Goal: Communication & Community: Answer question/provide support

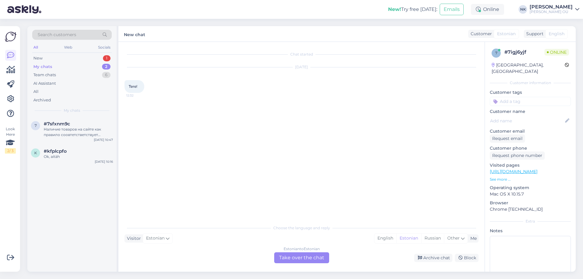
click at [308, 261] on div "Estonian to Estonian Take over the chat" at bounding box center [301, 258] width 55 height 11
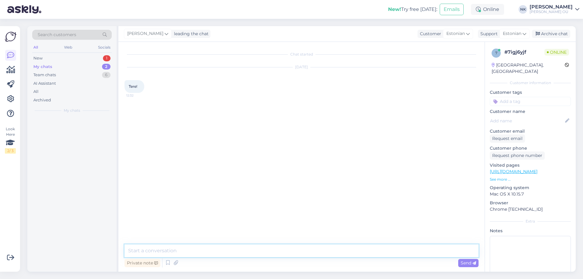
click at [304, 252] on textarea at bounding box center [302, 251] width 354 height 13
click at [297, 252] on textarea "[PERSON_NAME]" at bounding box center [302, 251] width 354 height 13
type textarea "Tere! Kuidas saan aidata?"
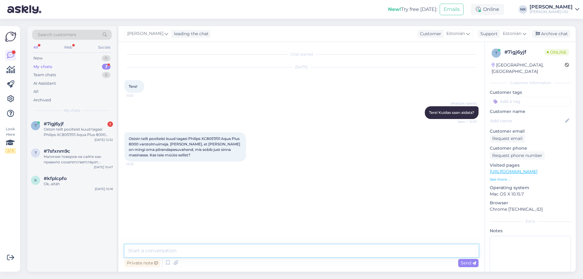
click at [191, 251] on textarea at bounding box center [302, 251] width 354 height 13
click at [532, 162] on p "Visited pages" at bounding box center [530, 165] width 81 height 6
click at [534, 169] on link "[URL][DOMAIN_NAME]" at bounding box center [514, 171] width 48 height 5
click at [154, 150] on span "Ostsin teilt poolteist kuud tagasi Philips XC8057/01 Aqua Plus 8000 varstolmuim…" at bounding box center [185, 146] width 112 height 21
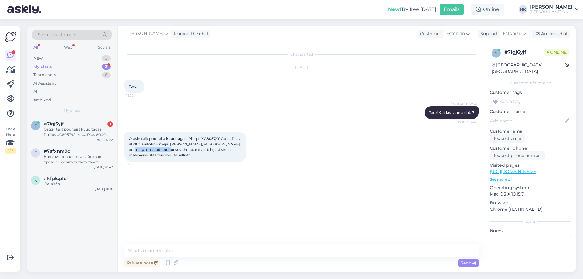
copy span "põrandapesuvahend"
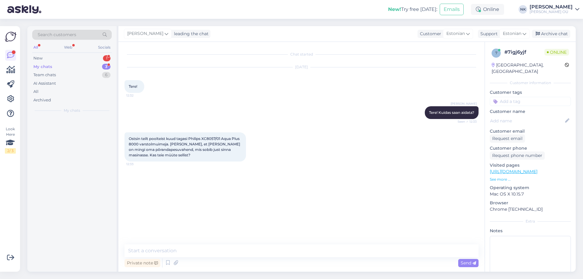
click at [236, 242] on div "Chat started [DATE] Tere! 12:32 [PERSON_NAME] Tere! Kuidas saan aidata? Seen ✓ …" at bounding box center [302, 157] width 366 height 230
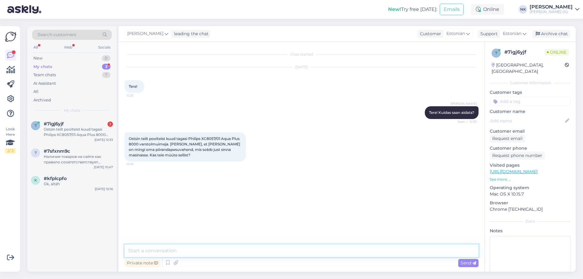
click at [227, 248] on textarea at bounding box center [302, 251] width 354 height 13
click at [166, 249] on textarea "Tere!" at bounding box center [302, 251] width 354 height 13
click at [384, 251] on textarea "Paraku meil müügil pole just sellist põrendapesuvahendit, kuid näen et see on h…" at bounding box center [302, 251] width 354 height 13
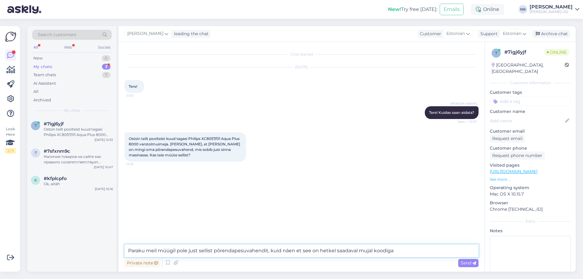
paste textarea "XV1792/01"
type textarea "Paraku meil müügil pole just sellist põrendapesuvahendit, kuid näen et see on h…"
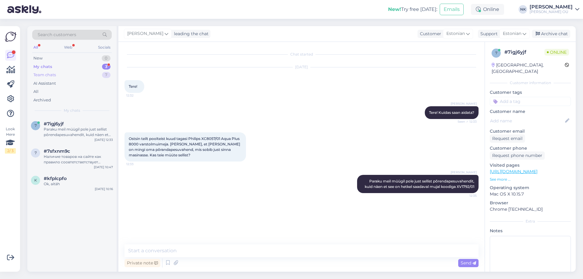
click at [91, 72] on div "Team chats 7" at bounding box center [72, 75] width 80 height 9
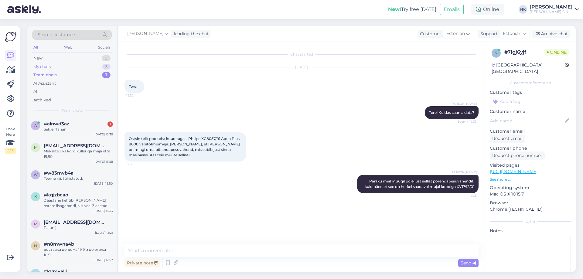
click at [91, 67] on div "My chats 3" at bounding box center [72, 67] width 80 height 9
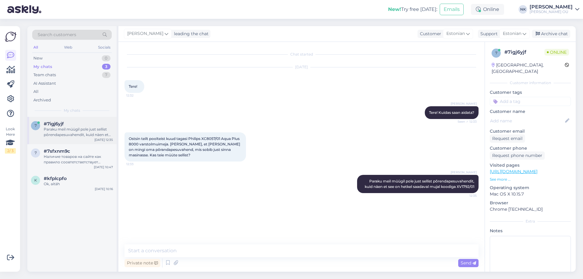
click at [83, 121] on div "7 #7igj6yjf Paraku meil müügil pole just sellist põrendapesuvahendit, kuid näen…" at bounding box center [71, 130] width 89 height 27
click at [86, 81] on div "AI Assistant" at bounding box center [72, 83] width 80 height 9
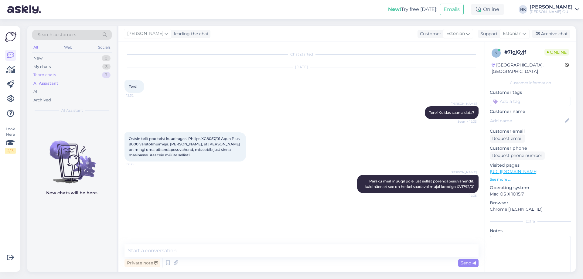
click at [87, 77] on div "Team chats 7" at bounding box center [72, 75] width 80 height 9
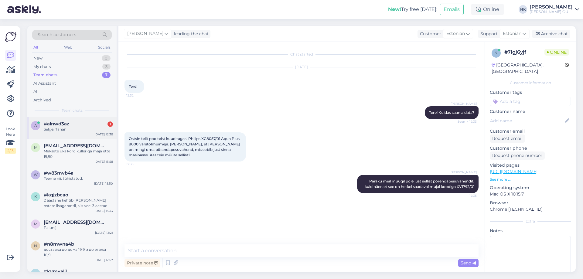
click at [81, 130] on div "Selge. Tänan" at bounding box center [78, 129] width 69 height 5
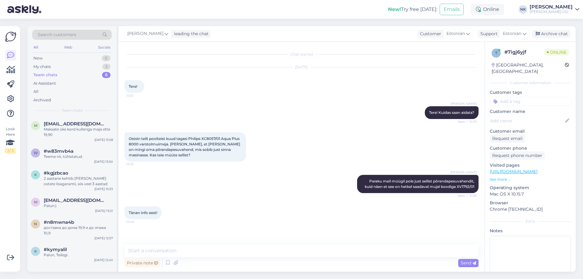
click at [198, 243] on div "Chat started [DATE] Tere! 12:32 [PERSON_NAME] Tere! Kuidas saan aidata? Seen ✓ …" at bounding box center [302, 157] width 366 height 230
click at [199, 244] on div "Chat started [DATE] Tere! 12:32 [PERSON_NAME] Tere! Kuidas saan aidata? Seen ✓ …" at bounding box center [302, 157] width 366 height 230
click at [202, 249] on textarea at bounding box center [302, 251] width 354 height 13
type textarea "Palun"
